Goal: Transaction & Acquisition: Purchase product/service

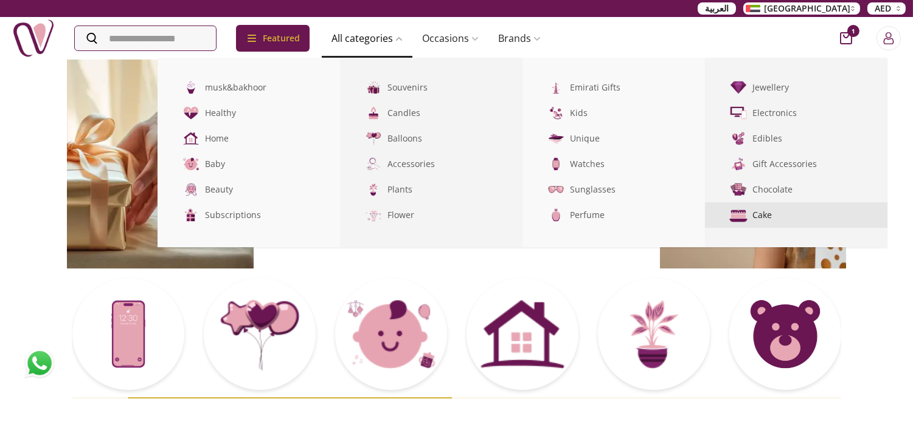
click at [787, 218] on link "Cake" at bounding box center [796, 215] width 182 height 26
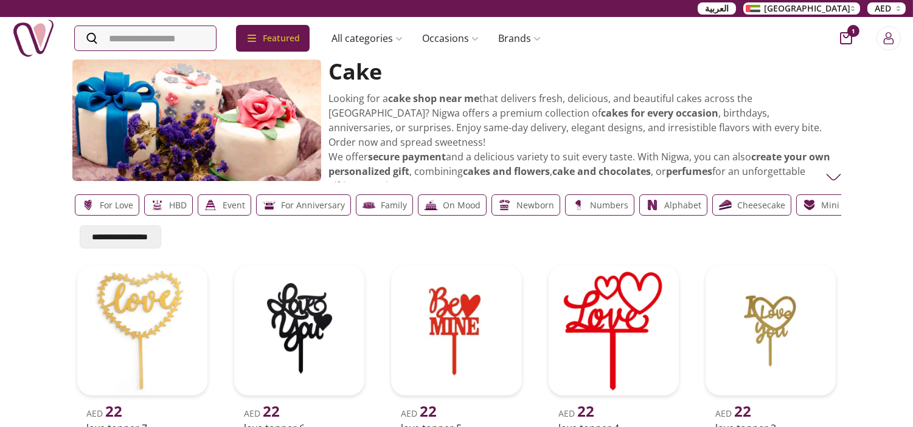
click at [836, 177] on img at bounding box center [833, 177] width 15 height 15
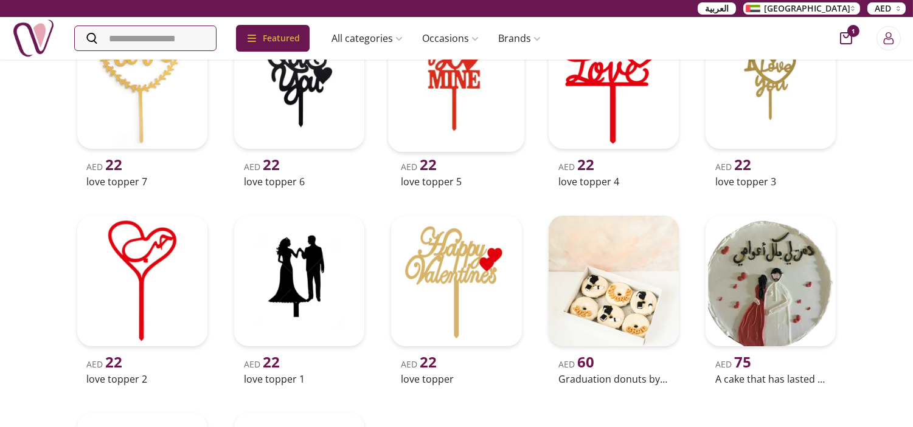
scroll to position [337, 0]
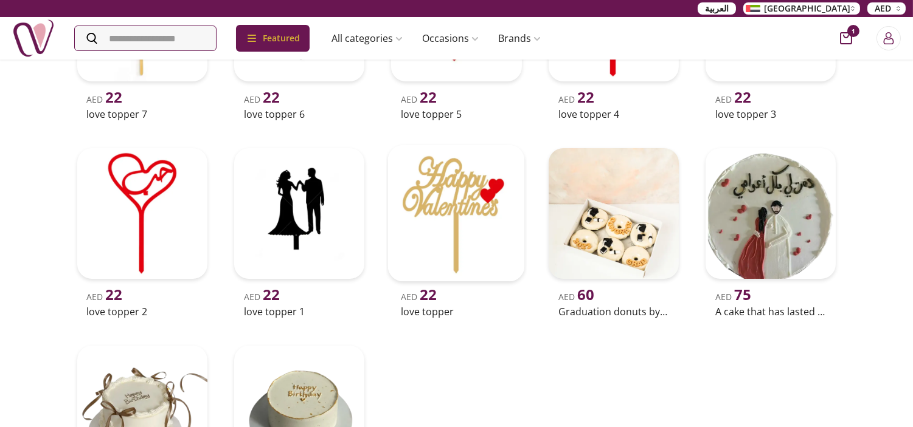
click at [454, 219] on img at bounding box center [456, 213] width 137 height 137
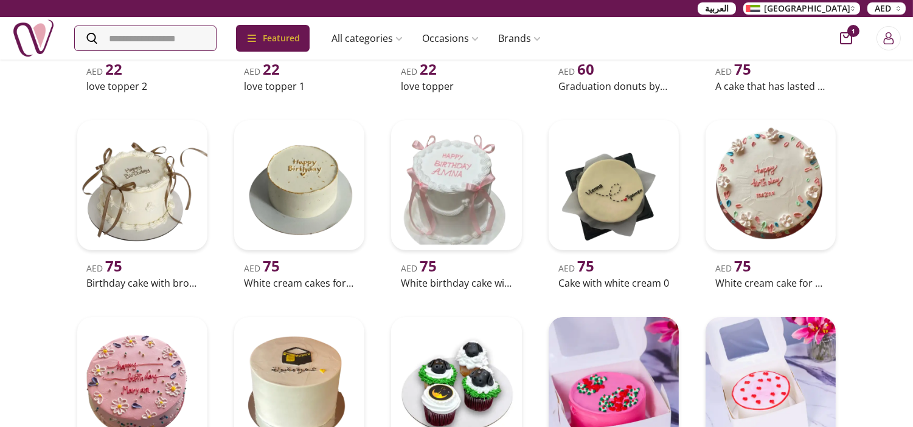
scroll to position [472, 0]
